Goal: Task Accomplishment & Management: Use online tool/utility

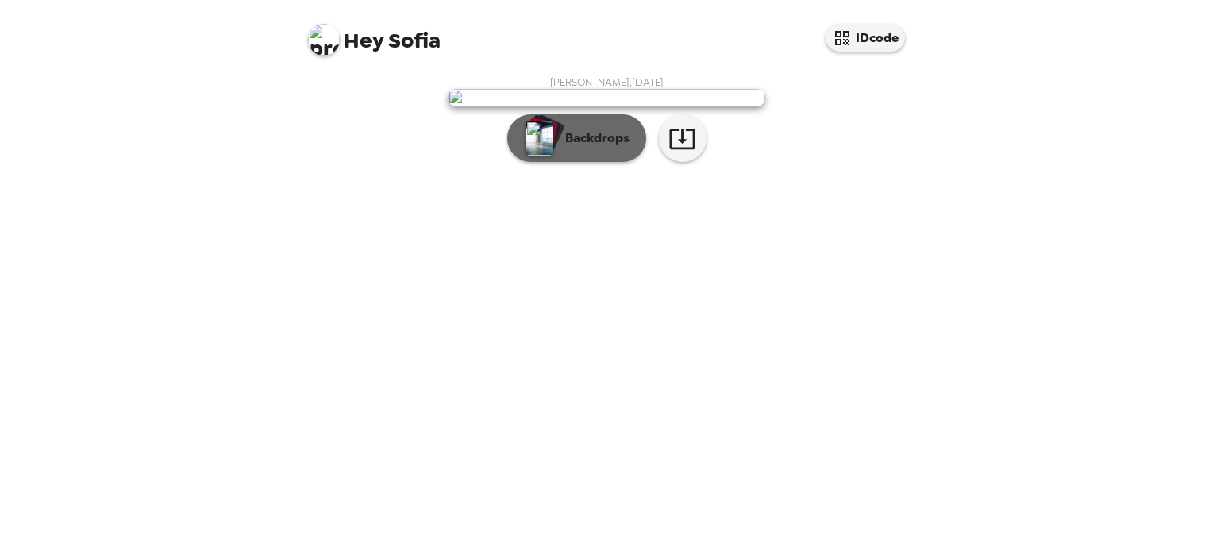
click at [549, 154] on div "button" at bounding box center [545, 134] width 39 height 40
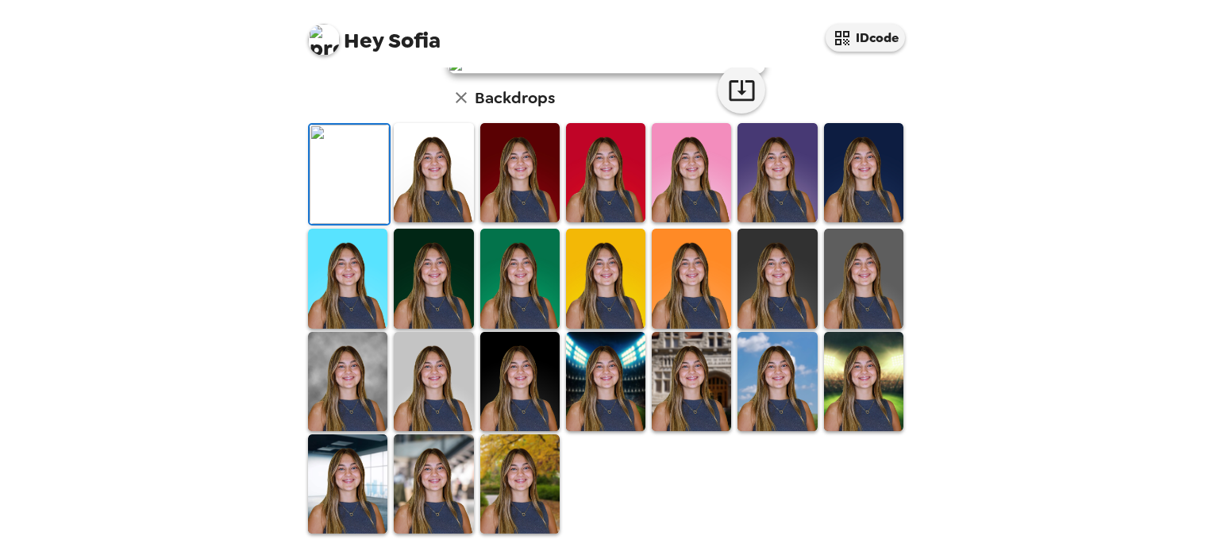
scroll to position [344, 0]
click at [354, 524] on img at bounding box center [347, 483] width 79 height 99
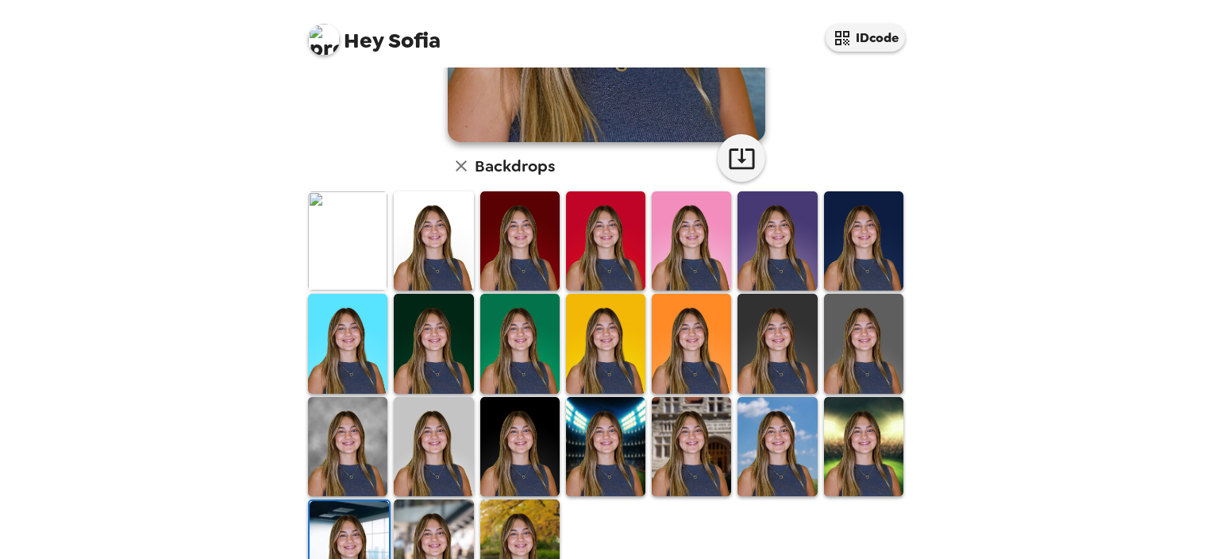
click at [408, 530] on img at bounding box center [433, 548] width 79 height 99
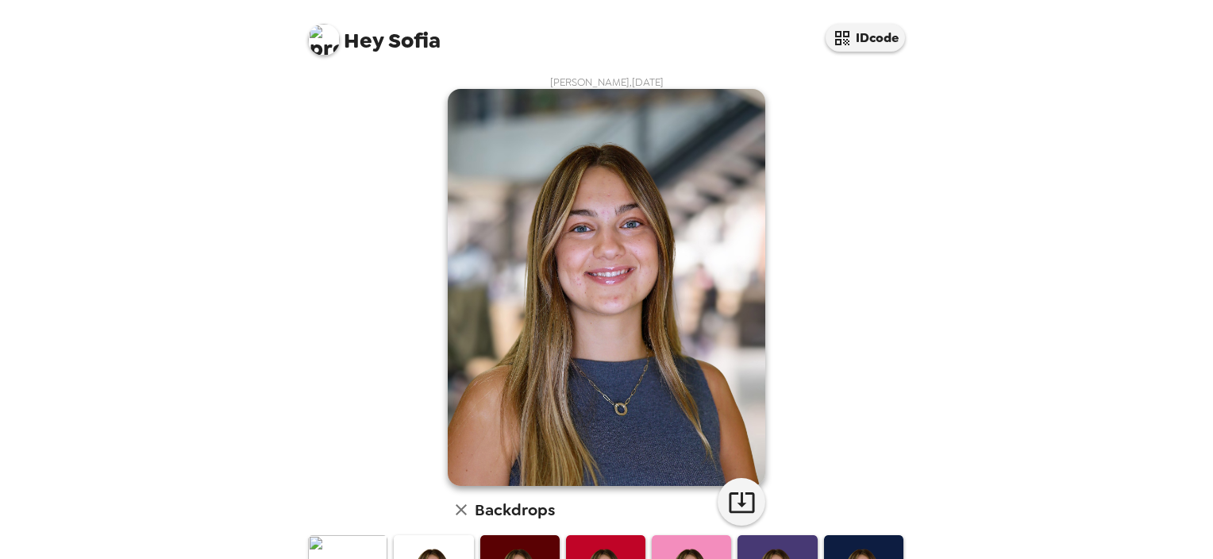
scroll to position [0, 0]
